Goal: Task Accomplishment & Management: Use online tool/utility

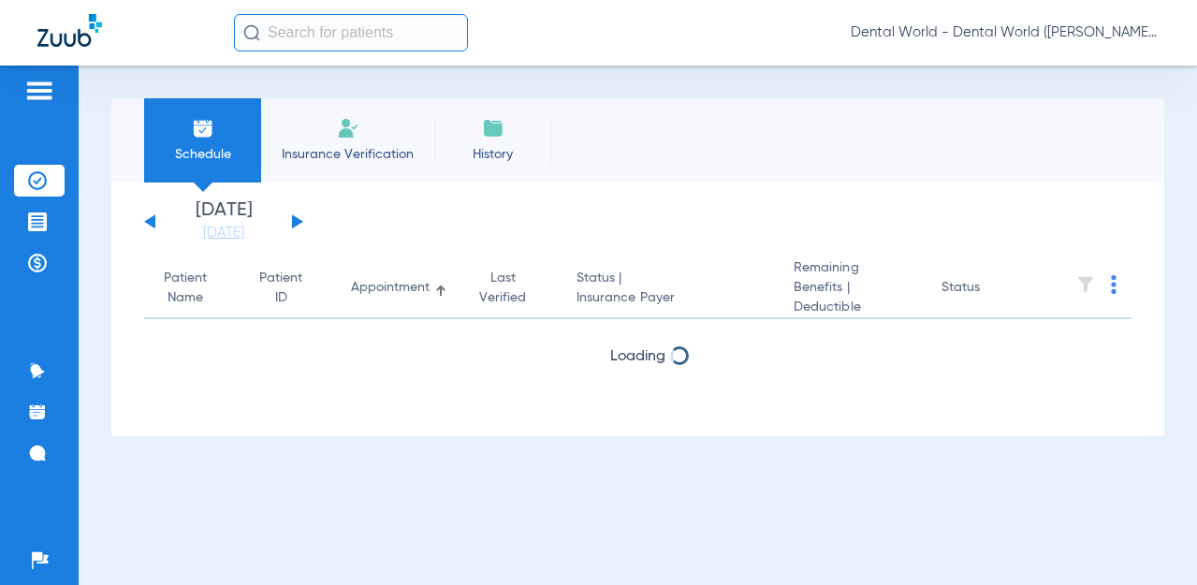
click at [334, 155] on span "Insurance Verification" at bounding box center [347, 154] width 145 height 19
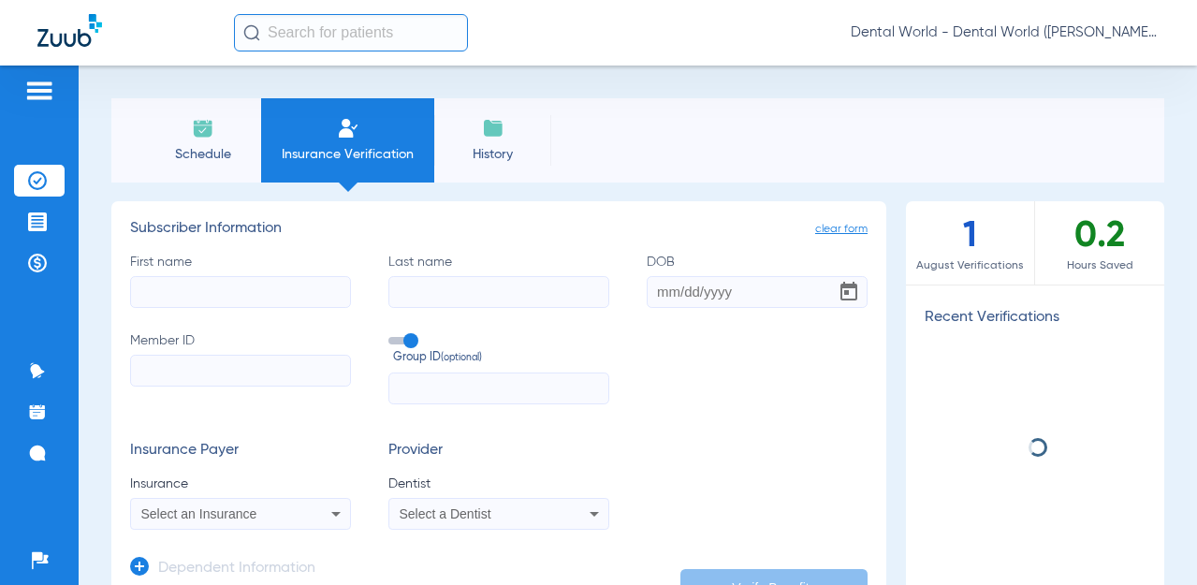
click at [252, 290] on input "First name" at bounding box center [240, 292] width 221 height 32
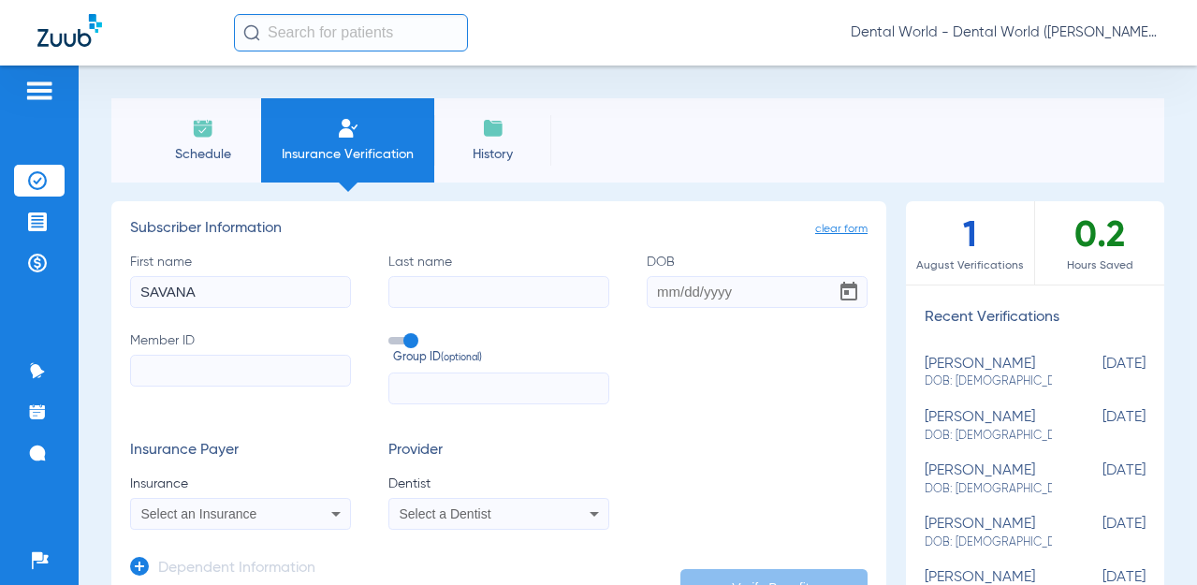
type input "SAVANA"
type input "[PERSON_NAME]"
type input "[DATE]"
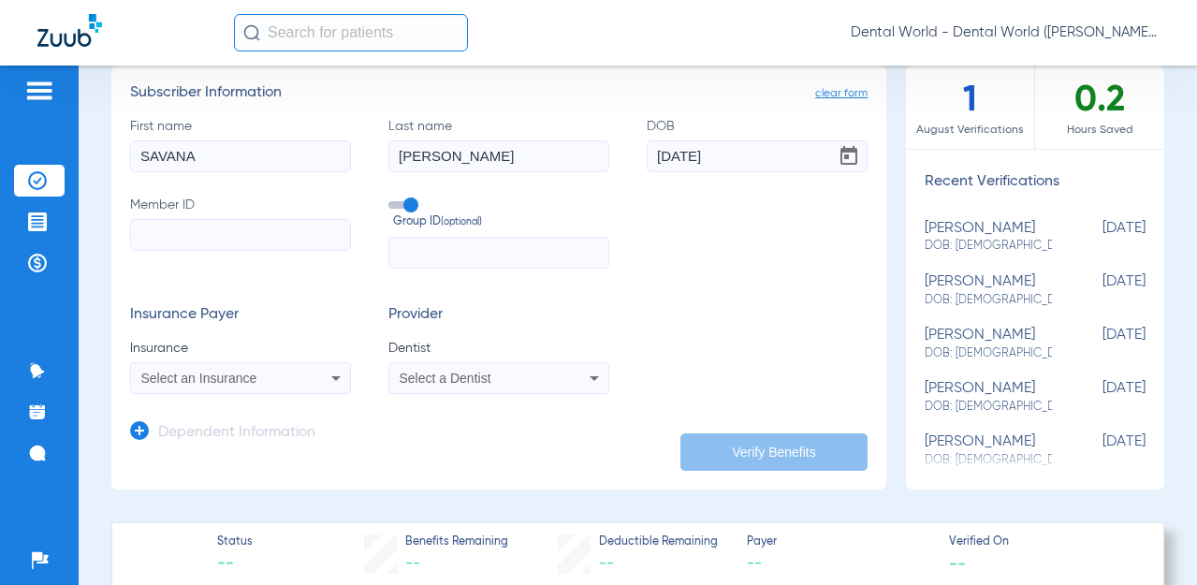
scroll to position [187, 0]
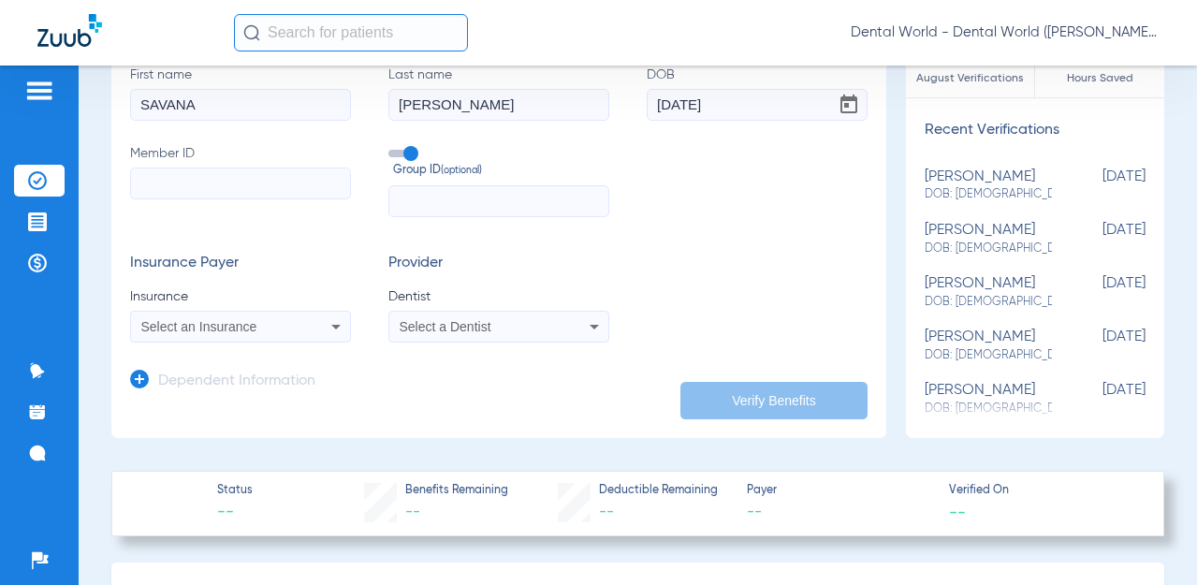
paste input "518597568"
type input "518597568"
click at [313, 340] on mat-select "Select an Insurance" at bounding box center [240, 327] width 221 height 32
click at [315, 333] on div "Select an Insurance" at bounding box center [240, 326] width 219 height 22
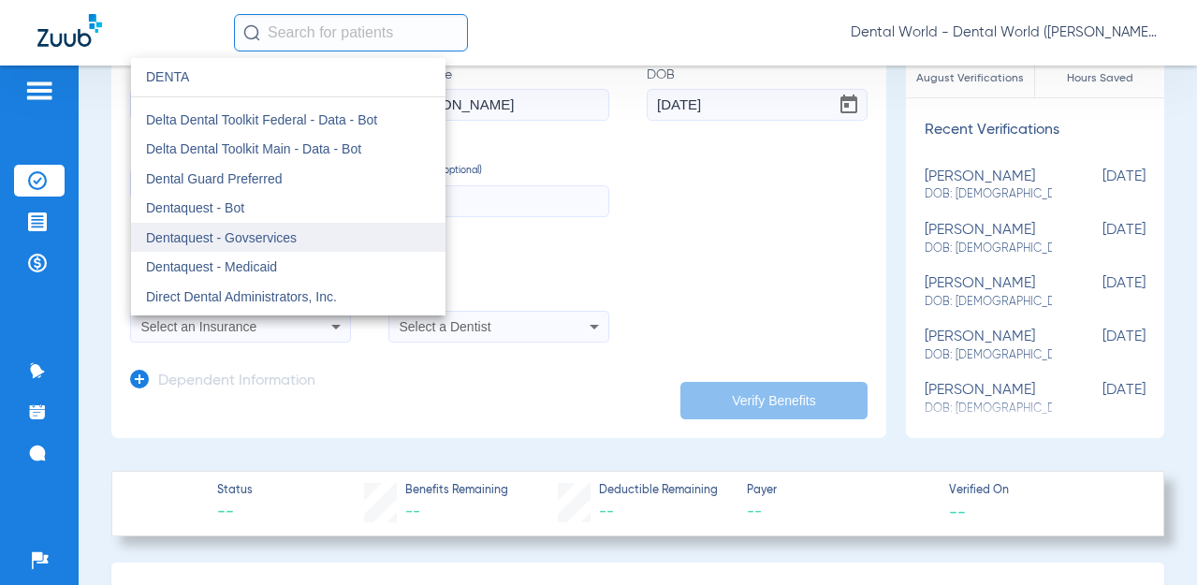
scroll to position [2528, 0]
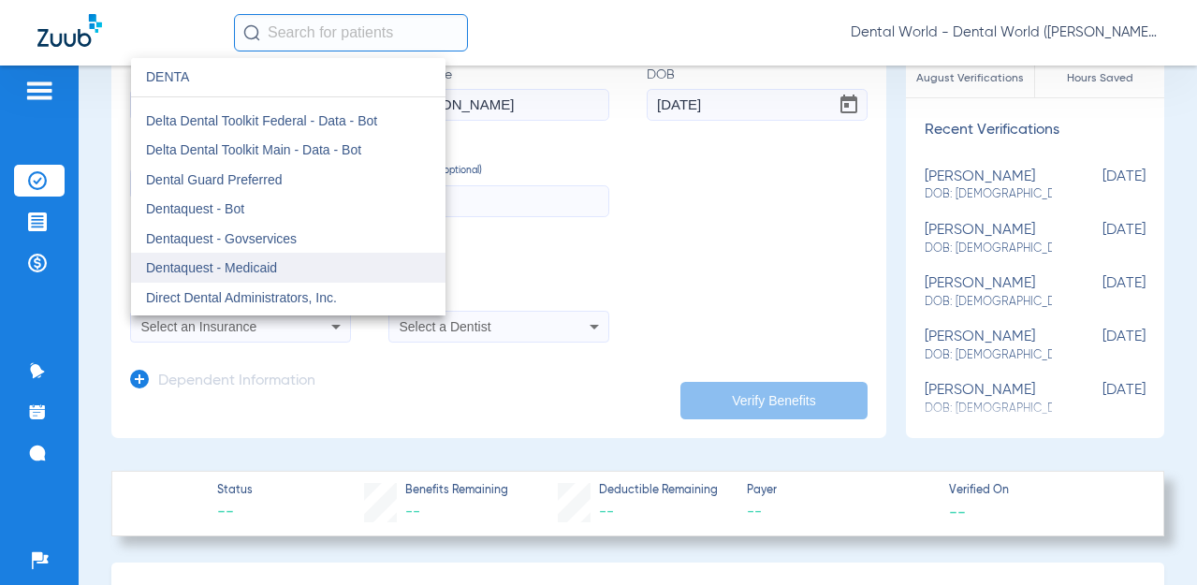
type input "DENTA"
click at [252, 263] on span "Dentaquest - Medicaid" at bounding box center [211, 267] width 131 height 15
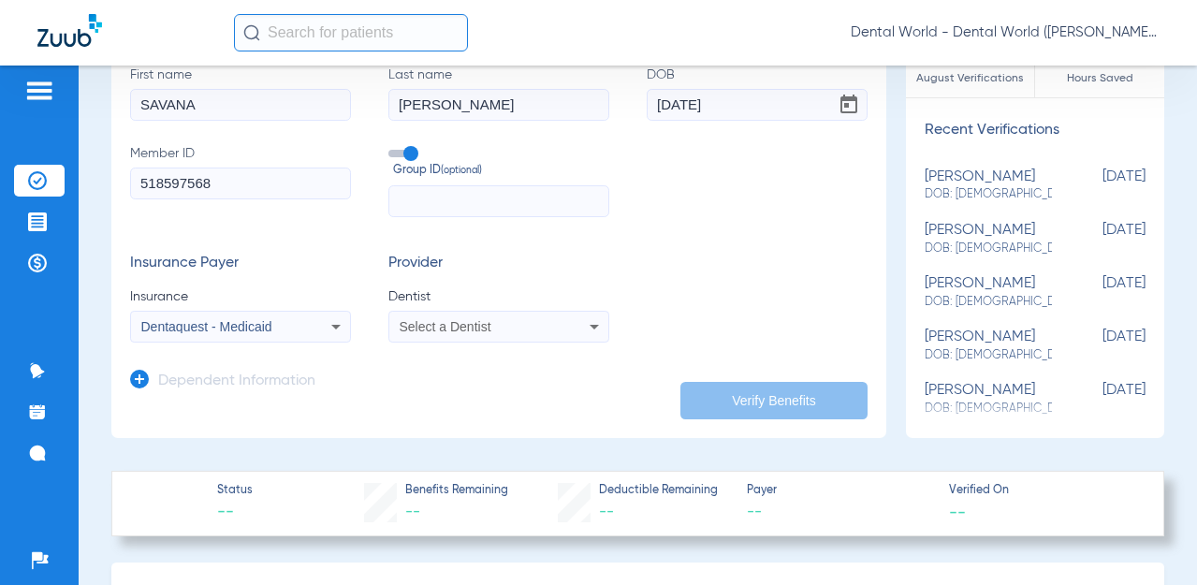
click at [446, 332] on span "Select a Dentist" at bounding box center [446, 326] width 92 height 15
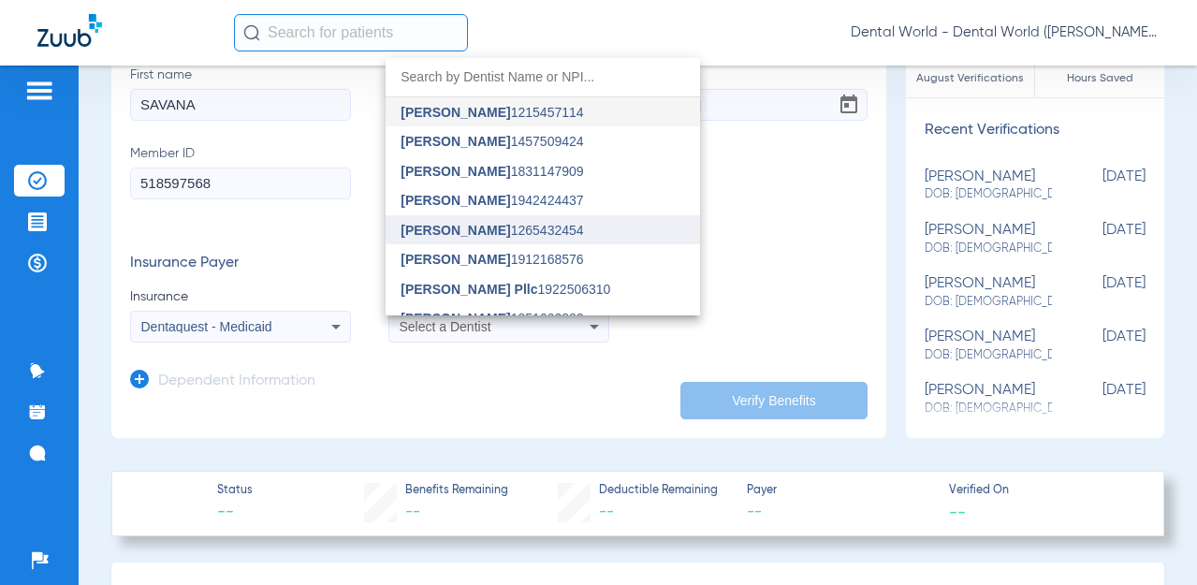
scroll to position [94, 0]
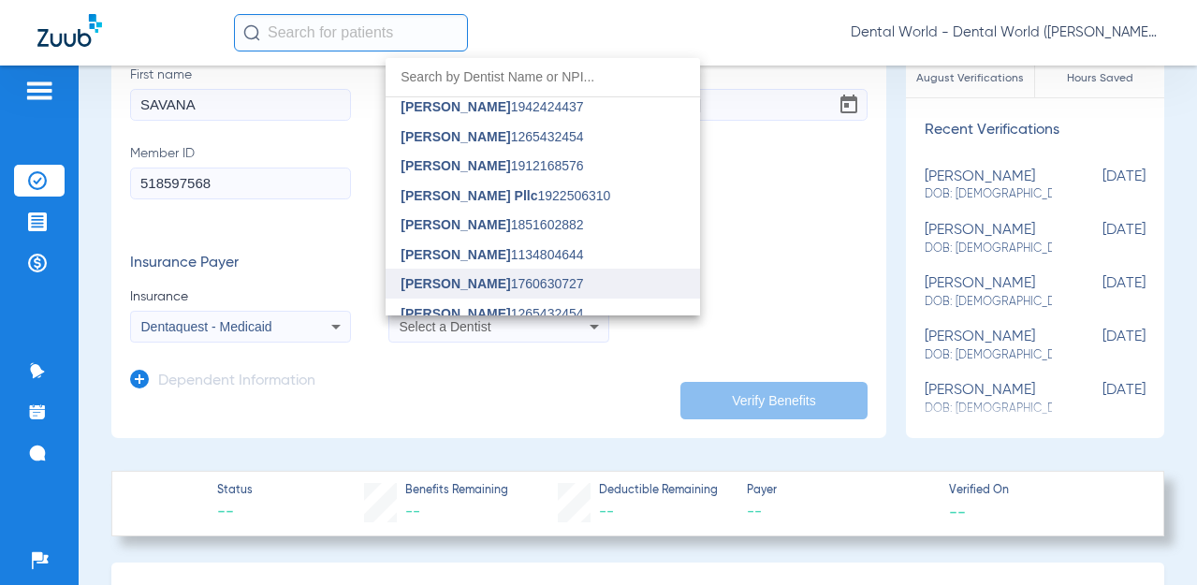
click at [464, 276] on span "[PERSON_NAME]" at bounding box center [456, 283] width 110 height 15
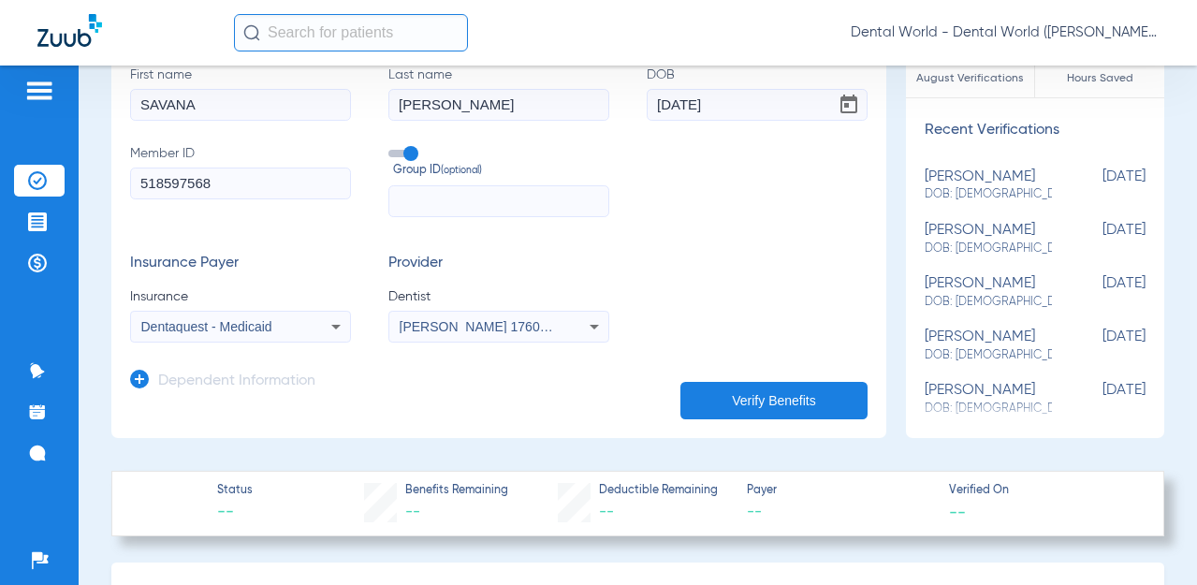
click at [737, 318] on div "Insurance Payer Insurance Dentaquest - Medicaid Provider Dentist [PERSON_NAME] …" at bounding box center [499, 299] width 738 height 88
click at [777, 356] on app-dependent-form "Dependent Information" at bounding box center [499, 374] width 738 height 63
click at [766, 400] on button "Verify Benefits" at bounding box center [774, 400] width 187 height 37
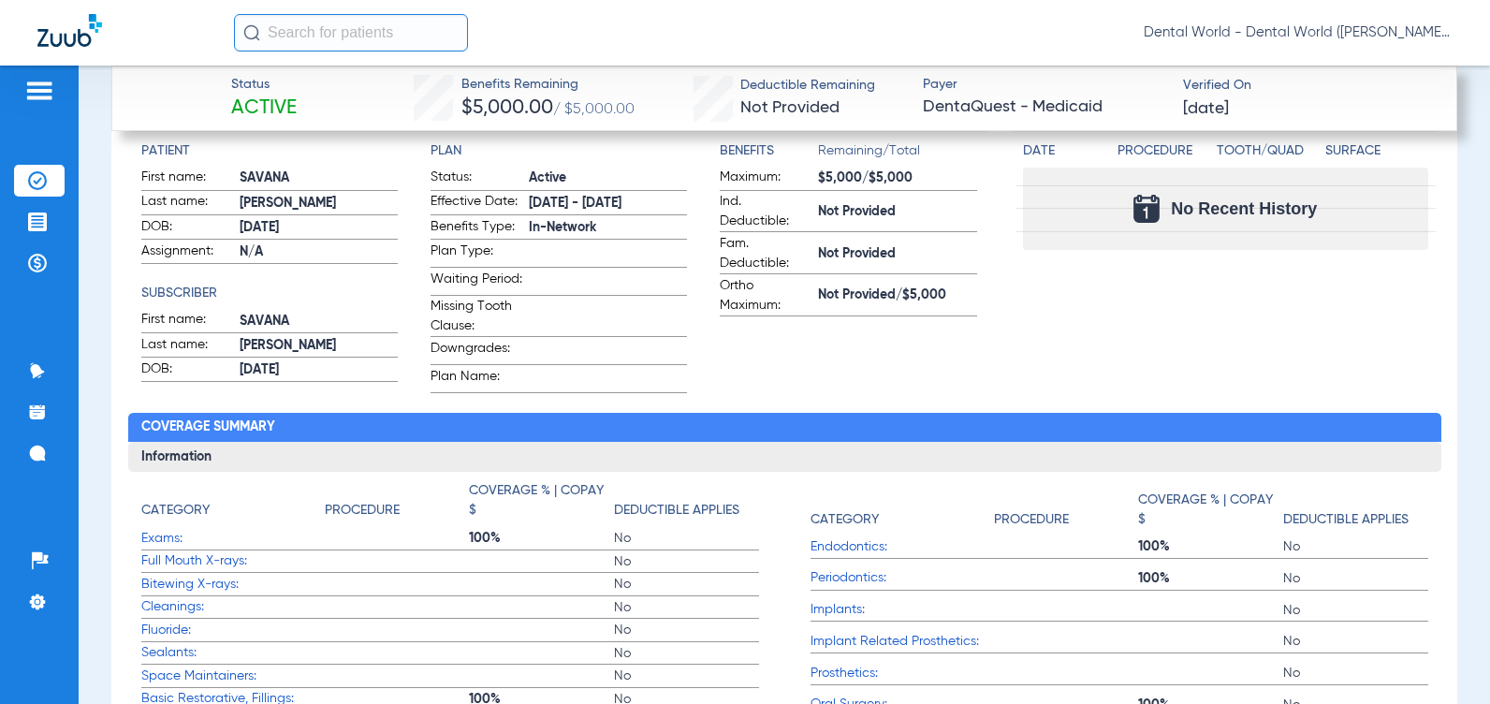
scroll to position [562, 0]
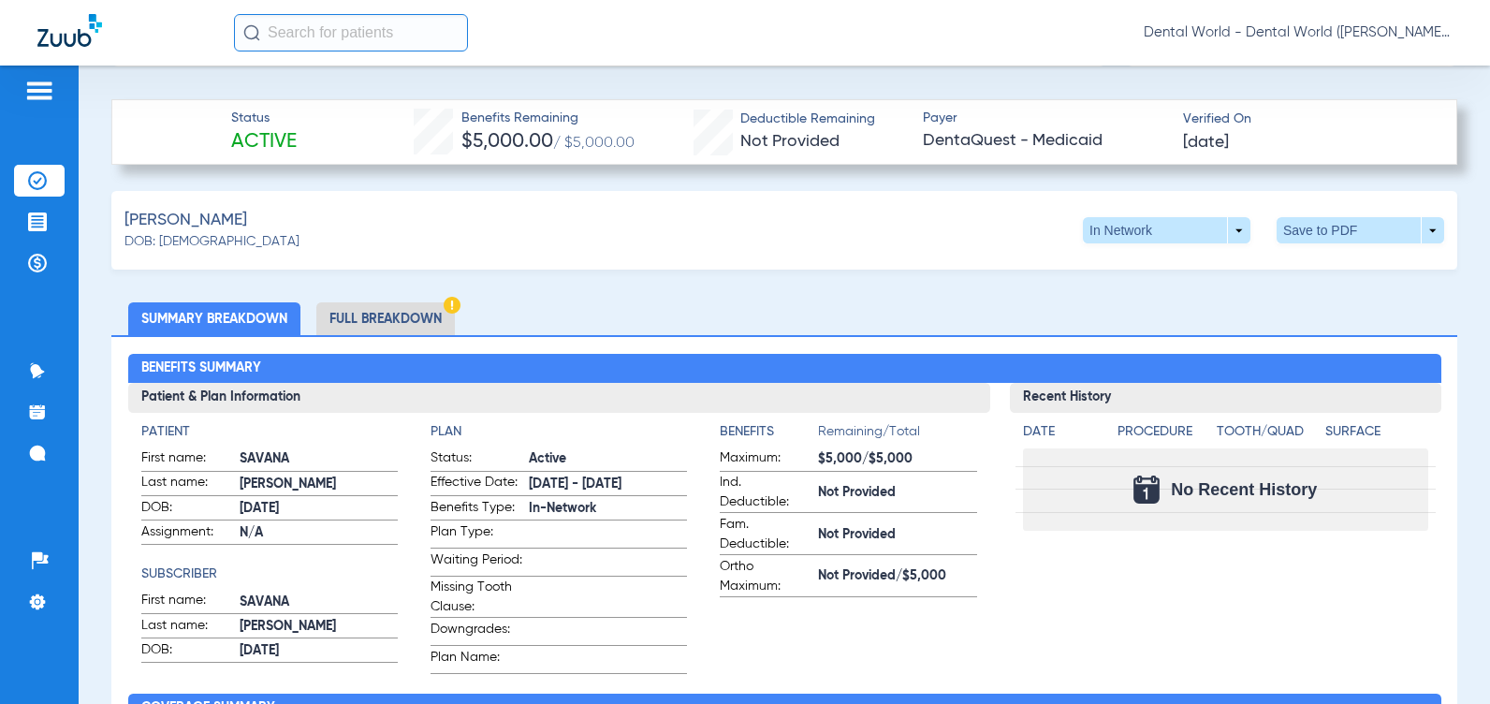
click at [396, 308] on li "Full Breakdown" at bounding box center [385, 318] width 139 height 33
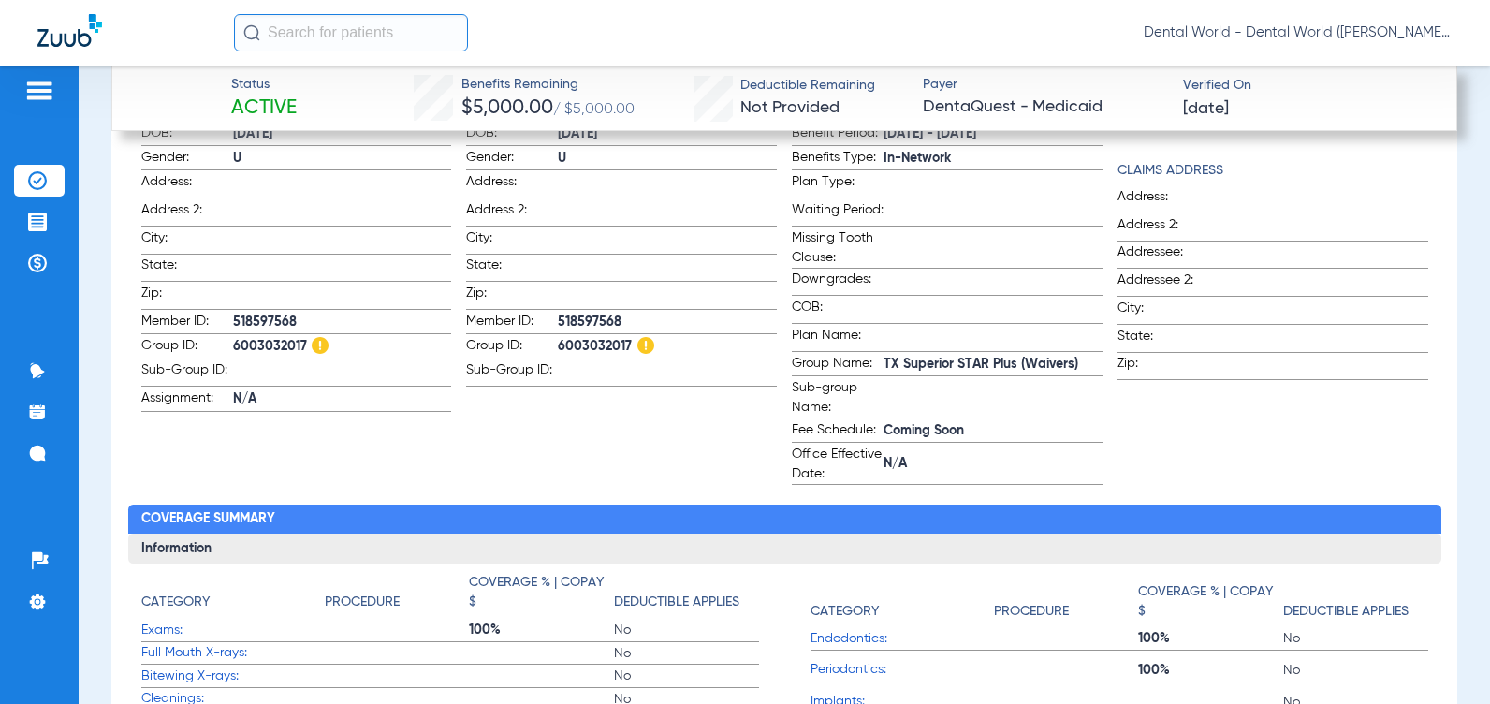
scroll to position [468, 0]
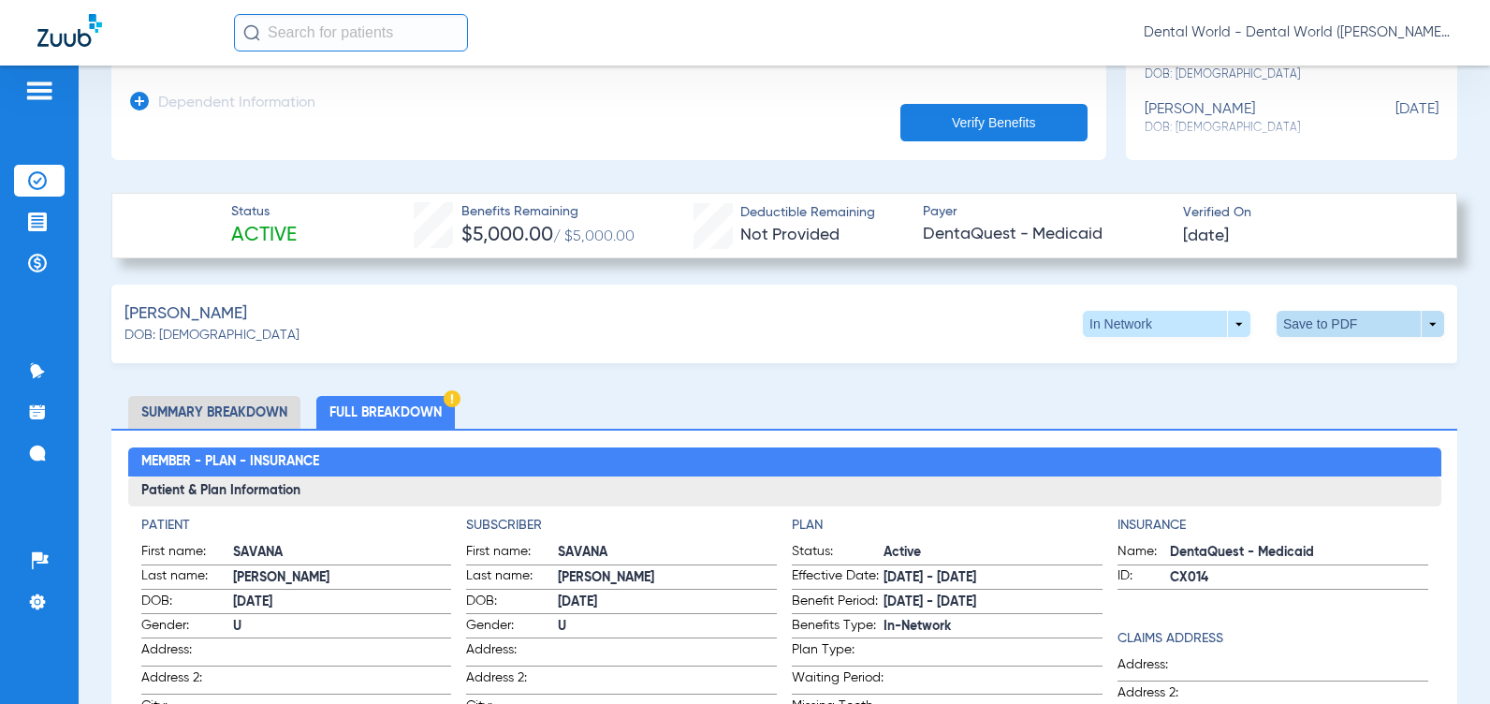
click at [1196, 324] on span at bounding box center [1361, 324] width 168 height 26
click at [1196, 359] on span "Save to PDF" at bounding box center [1206, 359] width 74 height 13
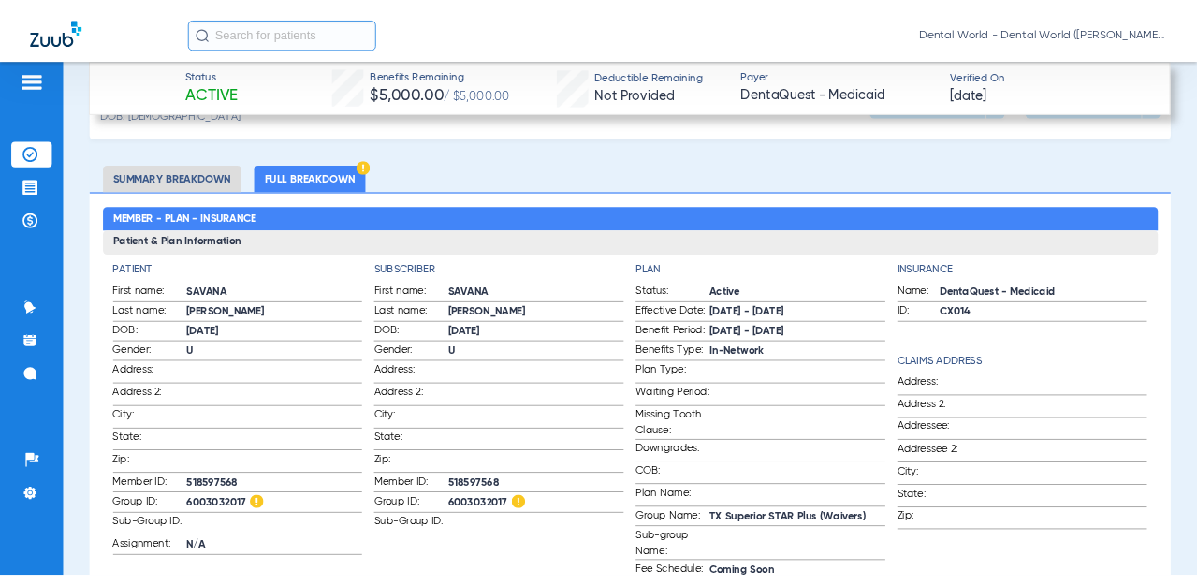
scroll to position [749, 0]
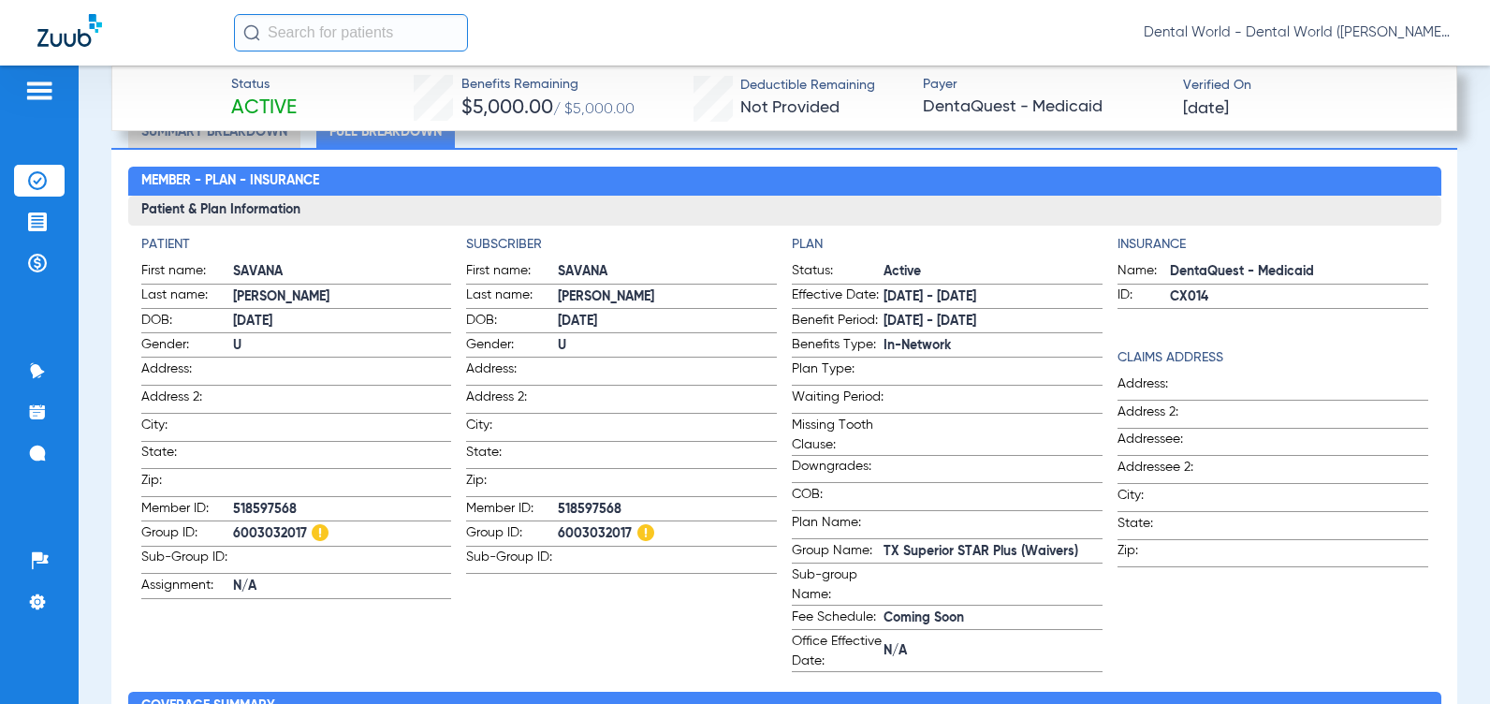
click at [574, 524] on span "6003032017" at bounding box center [667, 534] width 219 height 20
copy span "6003032017"
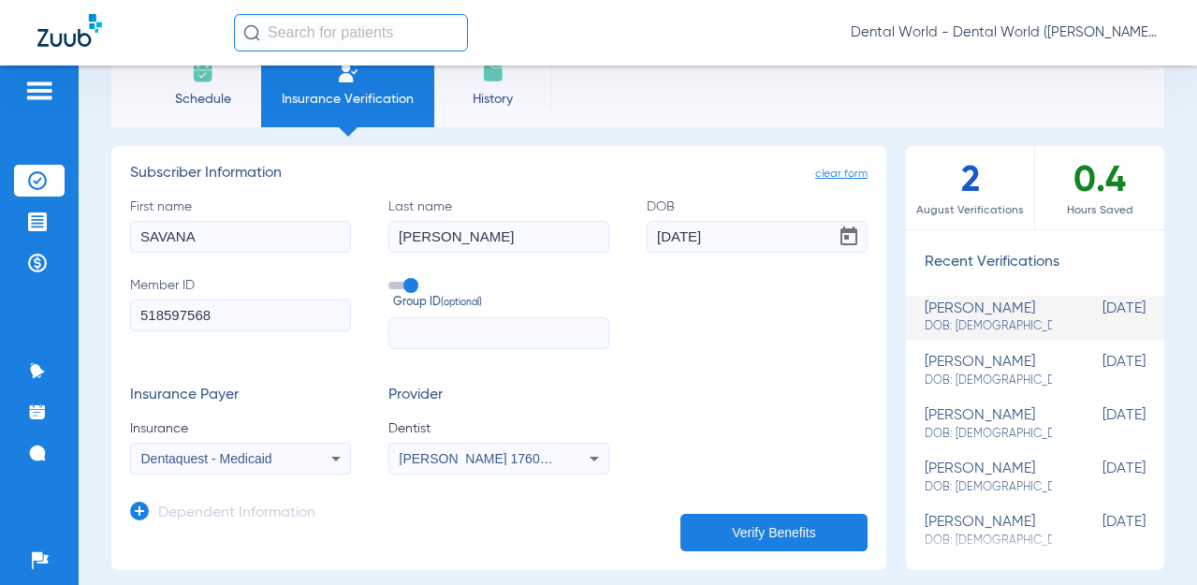
scroll to position [0, 0]
